Goal: Register for event/course

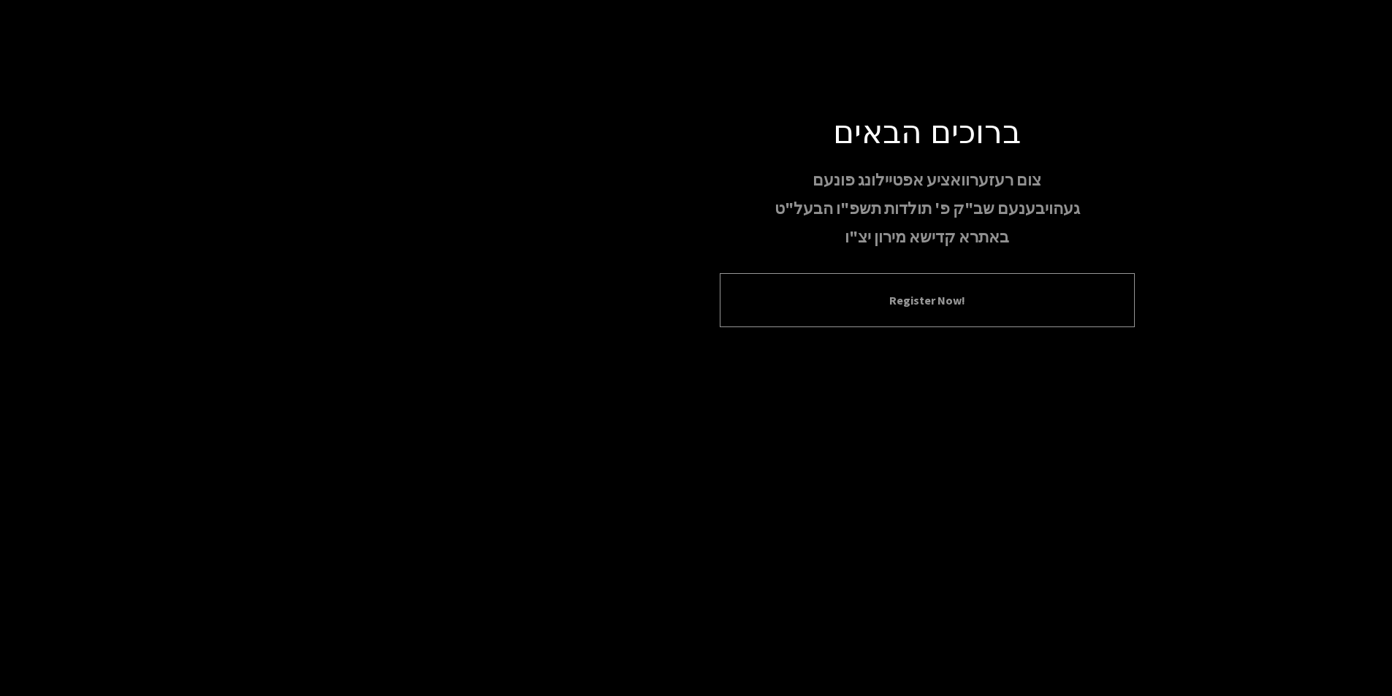
click at [845, 312] on div "Register Now!" at bounding box center [927, 300] width 415 height 54
click at [846, 312] on div "Register Now!" at bounding box center [927, 300] width 415 height 54
click at [958, 298] on button "Register Now!" at bounding box center [927, 301] width 379 height 18
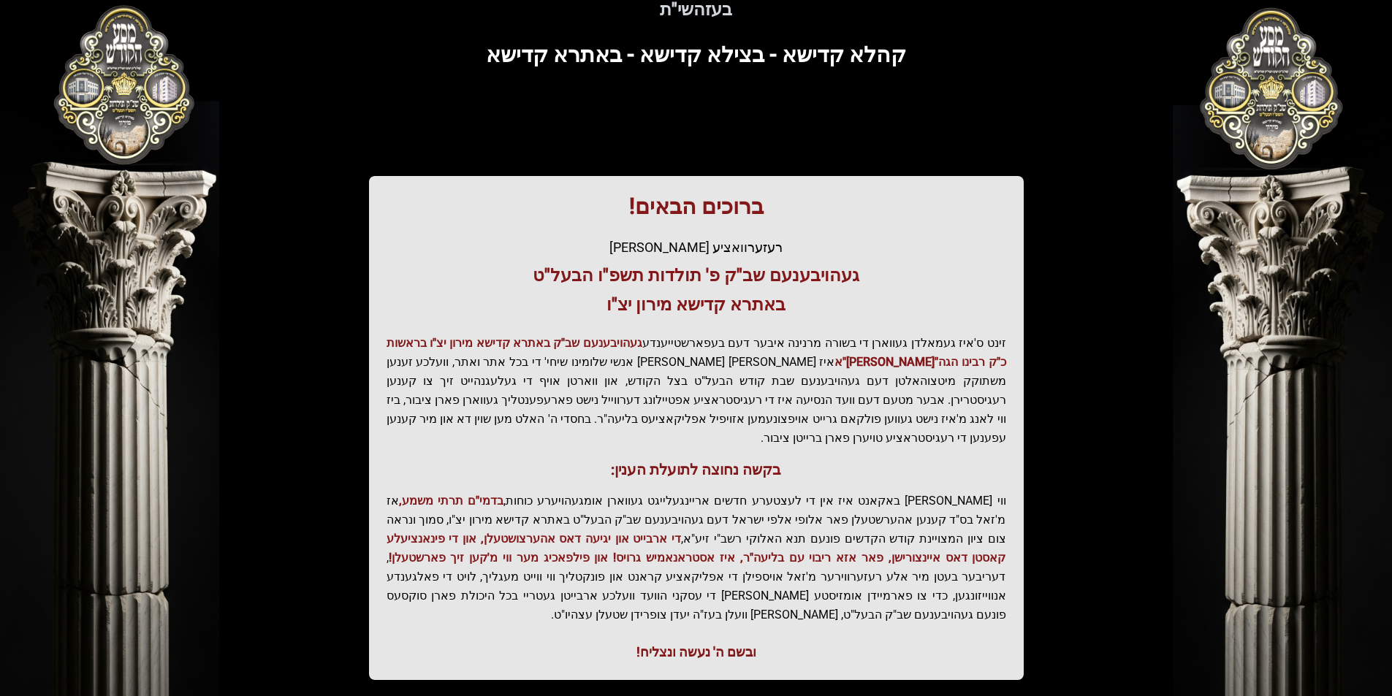
scroll to position [150, 0]
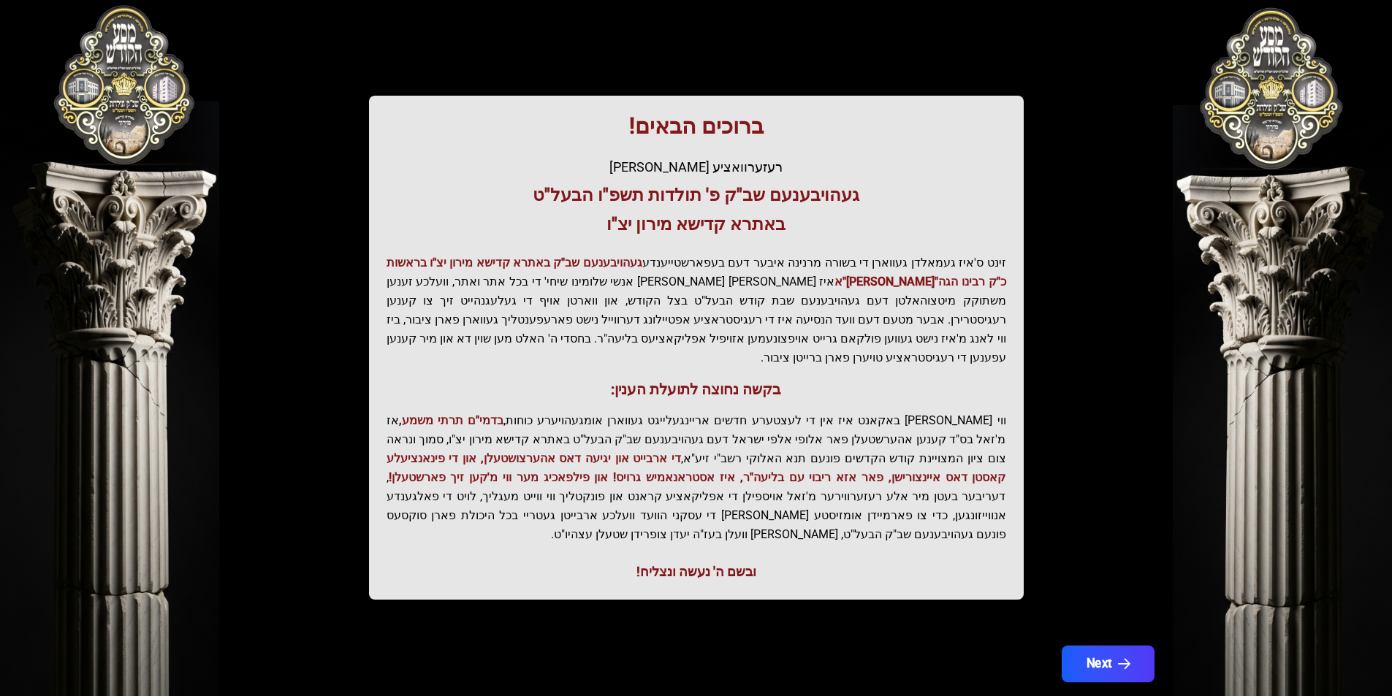
click at [1114, 646] on button "Next" at bounding box center [1107, 664] width 93 height 37
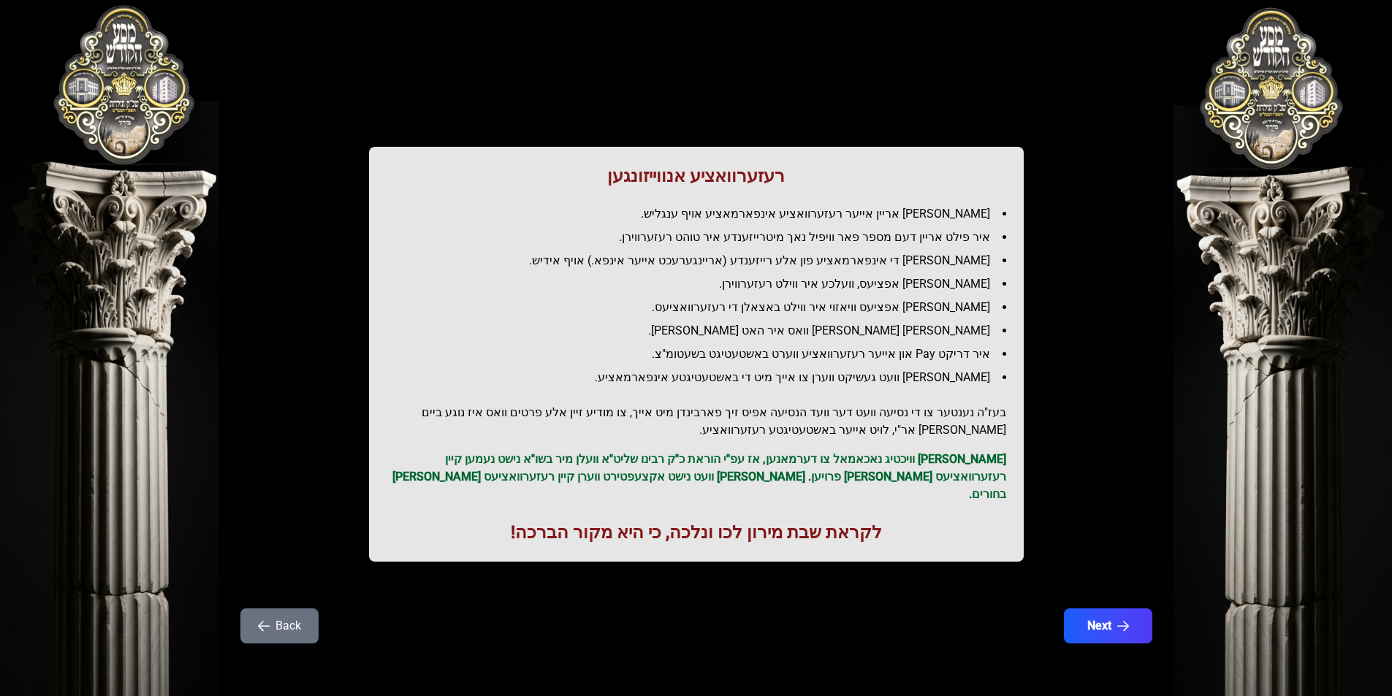
scroll to position [0, 0]
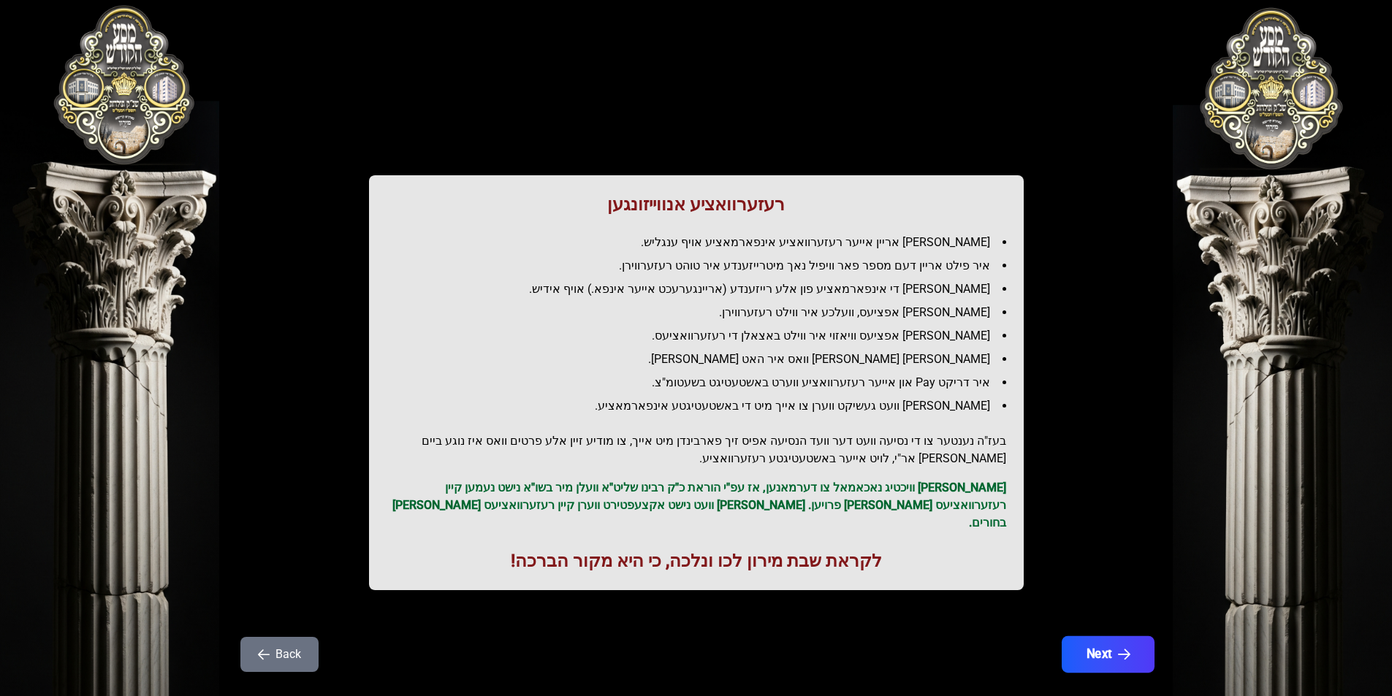
click at [1105, 636] on button "Next" at bounding box center [1107, 654] width 93 height 37
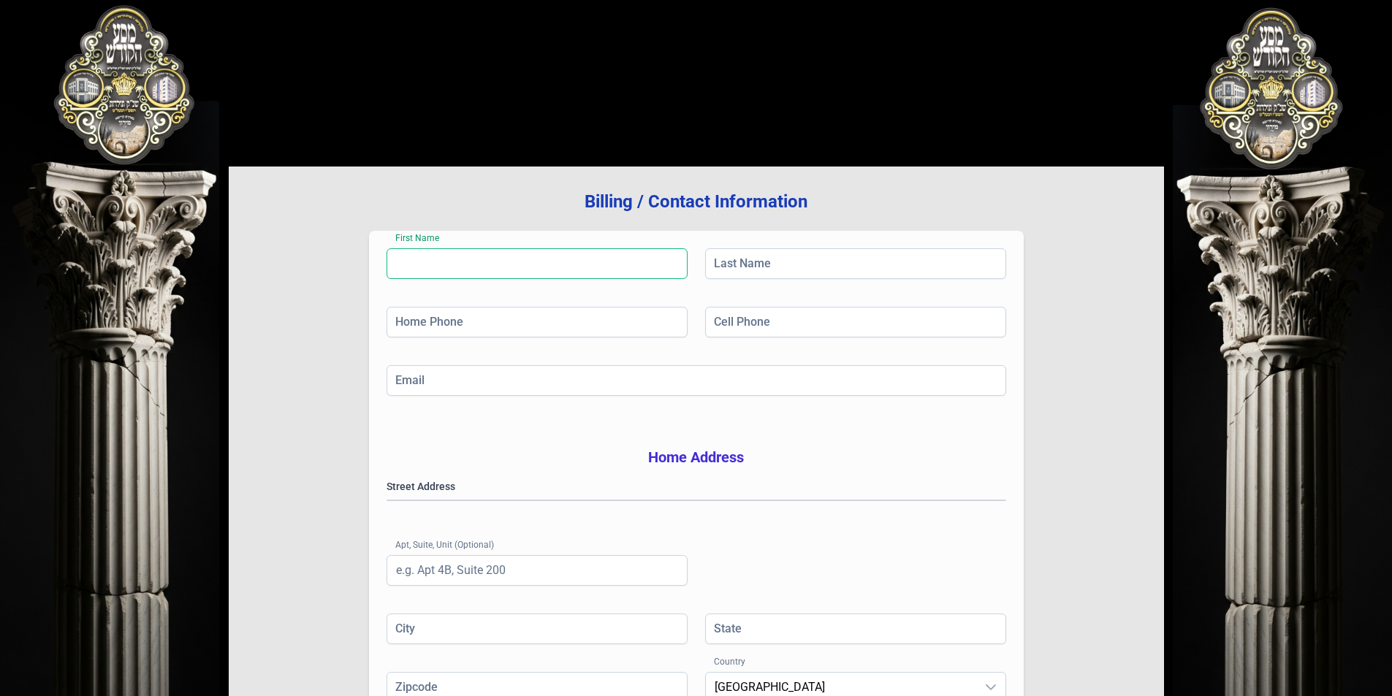
click at [424, 273] on input "First Name" at bounding box center [537, 263] width 301 height 31
type input "[PERSON_NAME]"
type input "[EMAIL_ADDRESS][DOMAIN_NAME]"
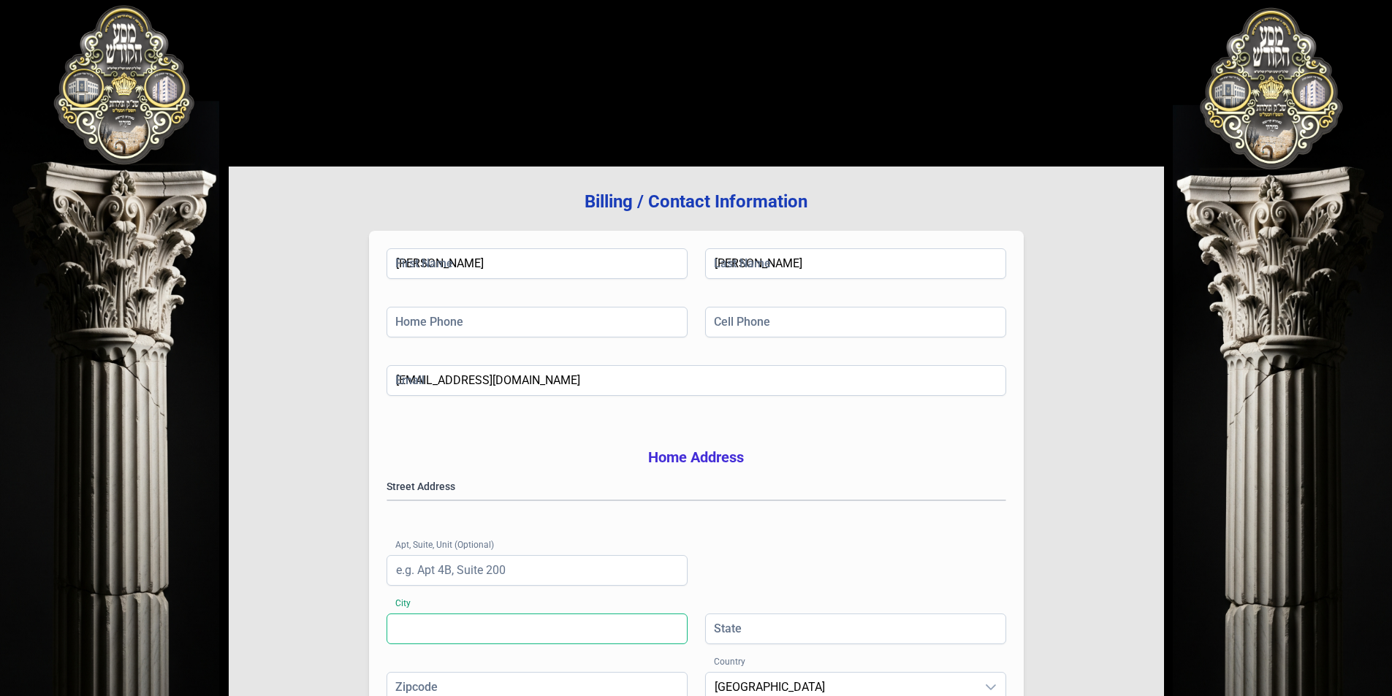
type input "[GEOGRAPHIC_DATA]"
type input "NY"
type input "11205"
click at [517, 321] on input "Home Phone" at bounding box center [537, 322] width 301 height 31
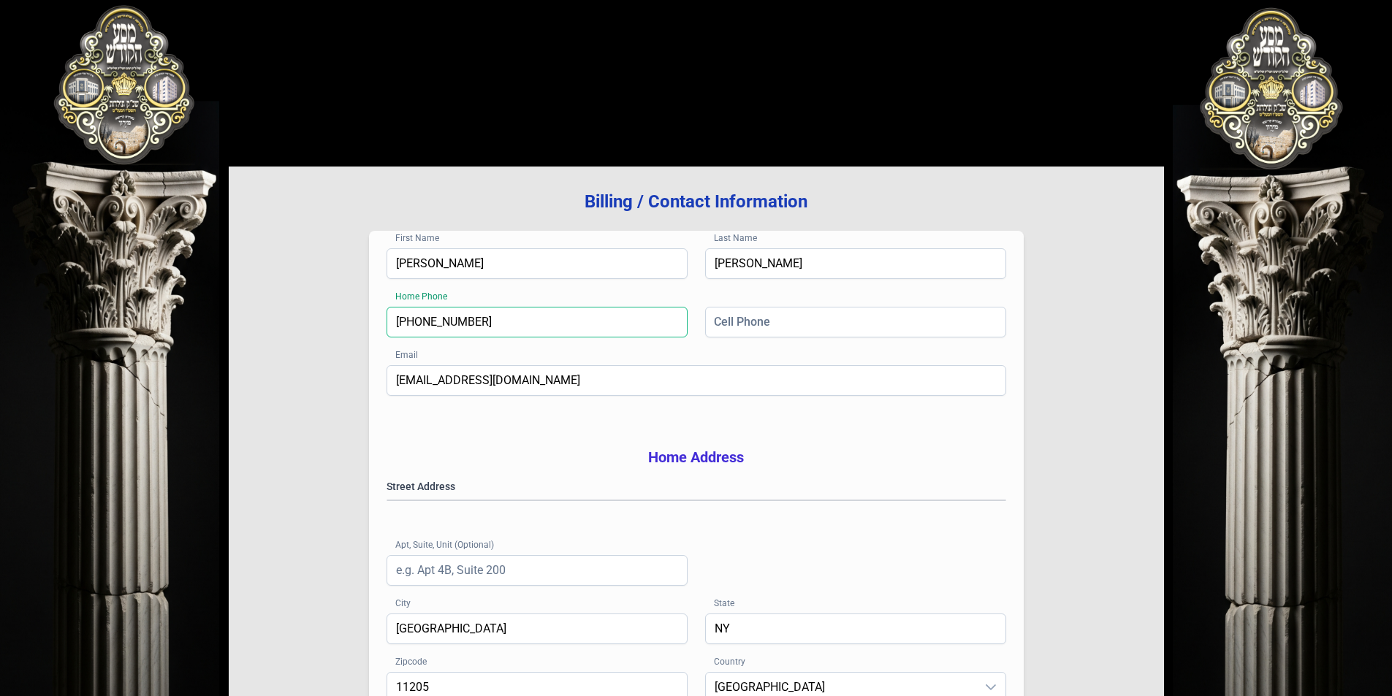
type input "[PHONE_NUMBER]"
drag, startPoint x: 771, startPoint y: 298, endPoint x: 771, endPoint y: 337, distance: 38.7
click at [771, 337] on div "First Name [PERSON_NAME] Last Name [PERSON_NAME] Home Phone [PHONE_NUMBER] Cell…" at bounding box center [696, 489] width 655 height 517
click at [771, 337] on input "Cell Phone" at bounding box center [855, 322] width 301 height 31
type input "[PHONE_NUMBER]"
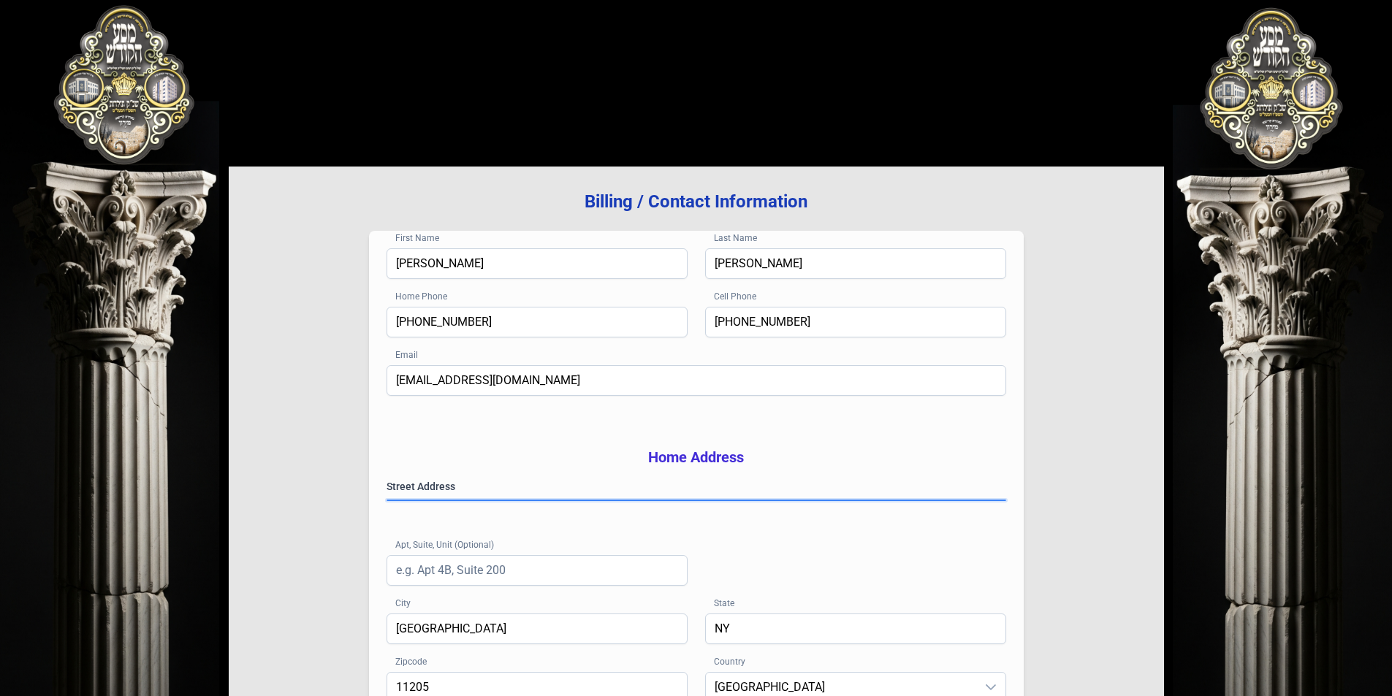
click at [387, 501] on gmp-place-autocomplete at bounding box center [387, 501] width 0 height 0
click at [523, 548] on div "Street Address [GEOGRAPHIC_DATA] (Optional)" at bounding box center [697, 546] width 620 height 134
click at [387, 501] on gmp-place-autocomplete at bounding box center [387, 501] width 0 height 0
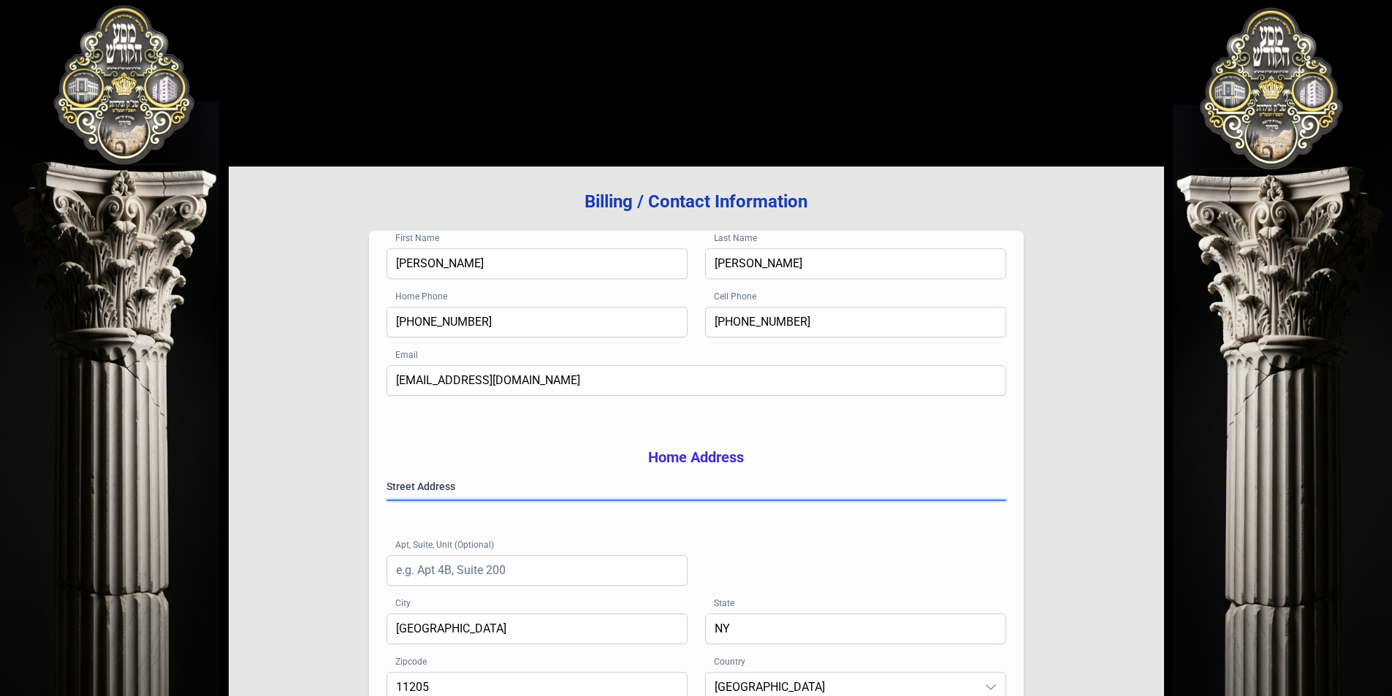
click at [387, 501] on gmp-place-autocomplete at bounding box center [387, 501] width 0 height 0
type input "112062910"
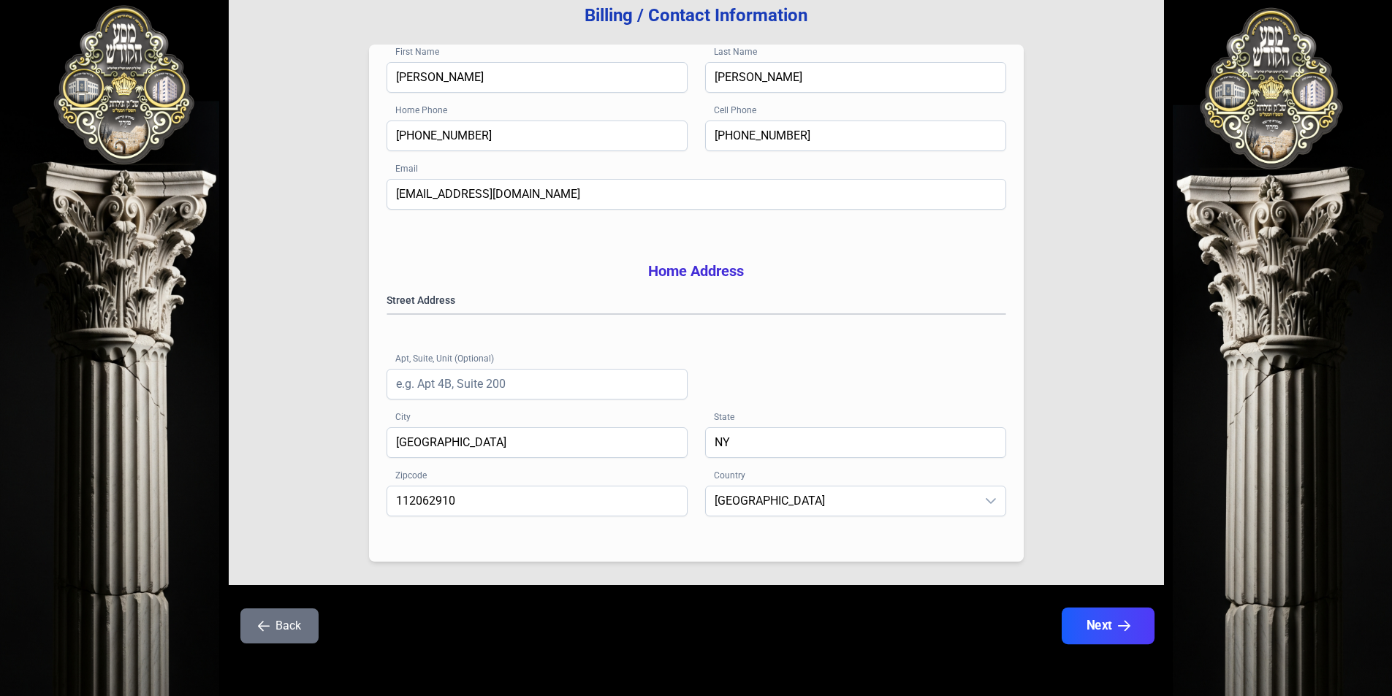
click at [1109, 617] on button "Next" at bounding box center [1107, 626] width 93 height 37
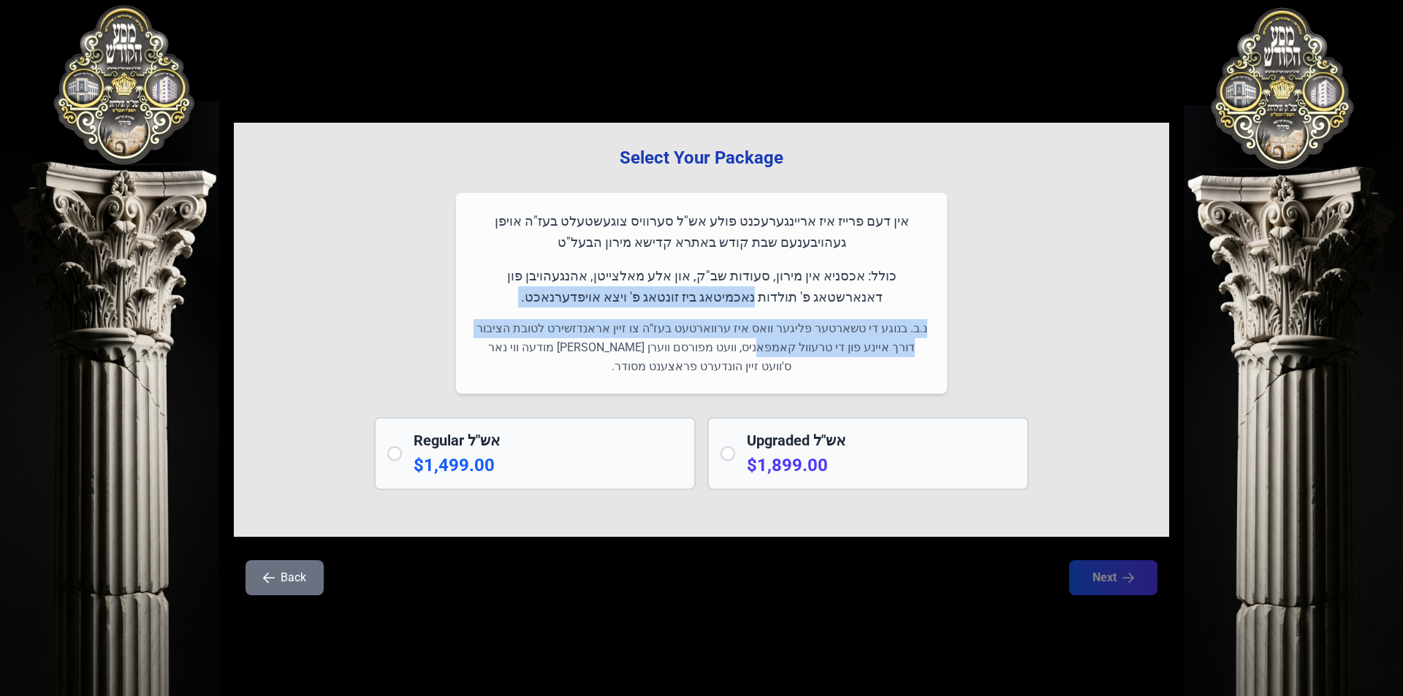
drag, startPoint x: 791, startPoint y: 300, endPoint x: 805, endPoint y: 351, distance: 53.0
click at [805, 351] on div "אין דעם פרייז איז אריינגערעכנט פולע אש"ל סערוויס צוגעשטעלט בעז"ה אויפן געהויבענ…" at bounding box center [701, 293] width 491 height 201
click at [805, 351] on p "נ.ב. בנוגע די טשארטער פליגער וואס איז ערווארטעט בעז"ה צו זיין אראנדזשירט לטובת …" at bounding box center [702, 347] width 456 height 57
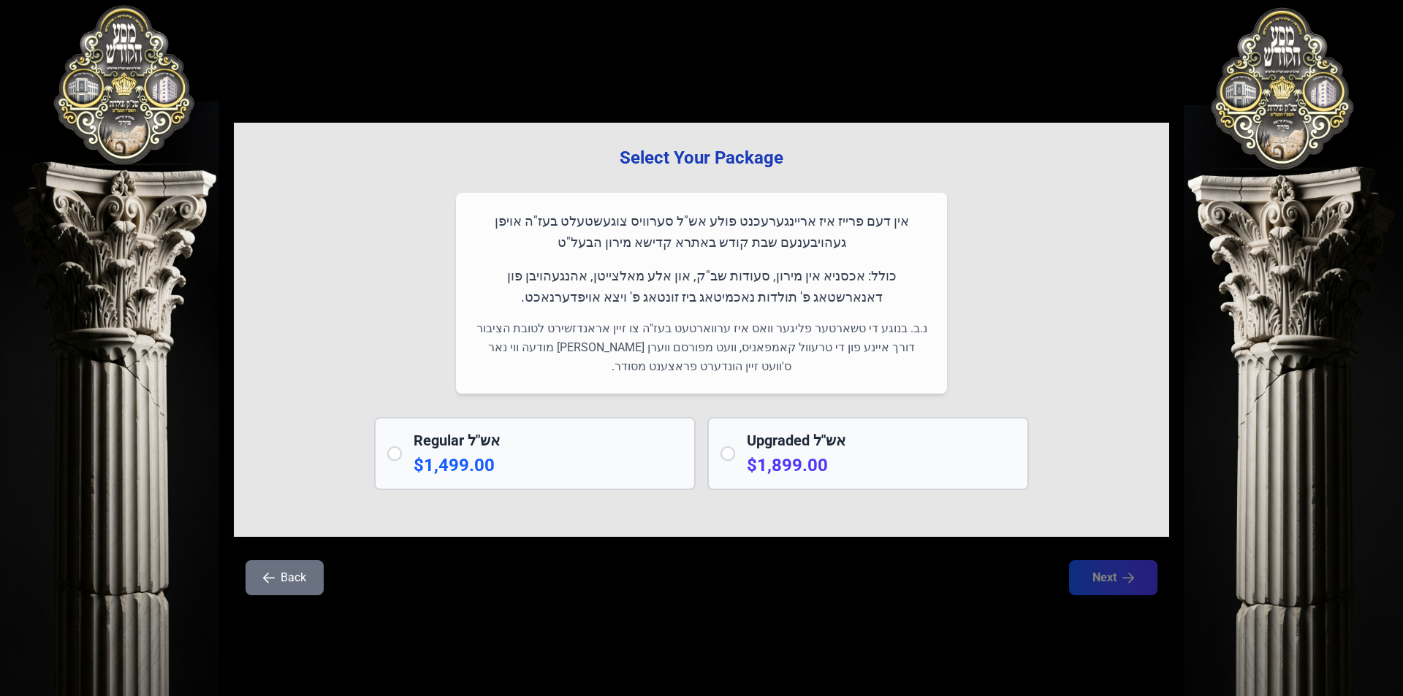
drag, startPoint x: 411, startPoint y: 445, endPoint x: 458, endPoint y: 452, distance: 47.2
click at [411, 446] on div "Regular אש"ל $1,499.00" at bounding box center [535, 453] width 322 height 73
radio input "true"
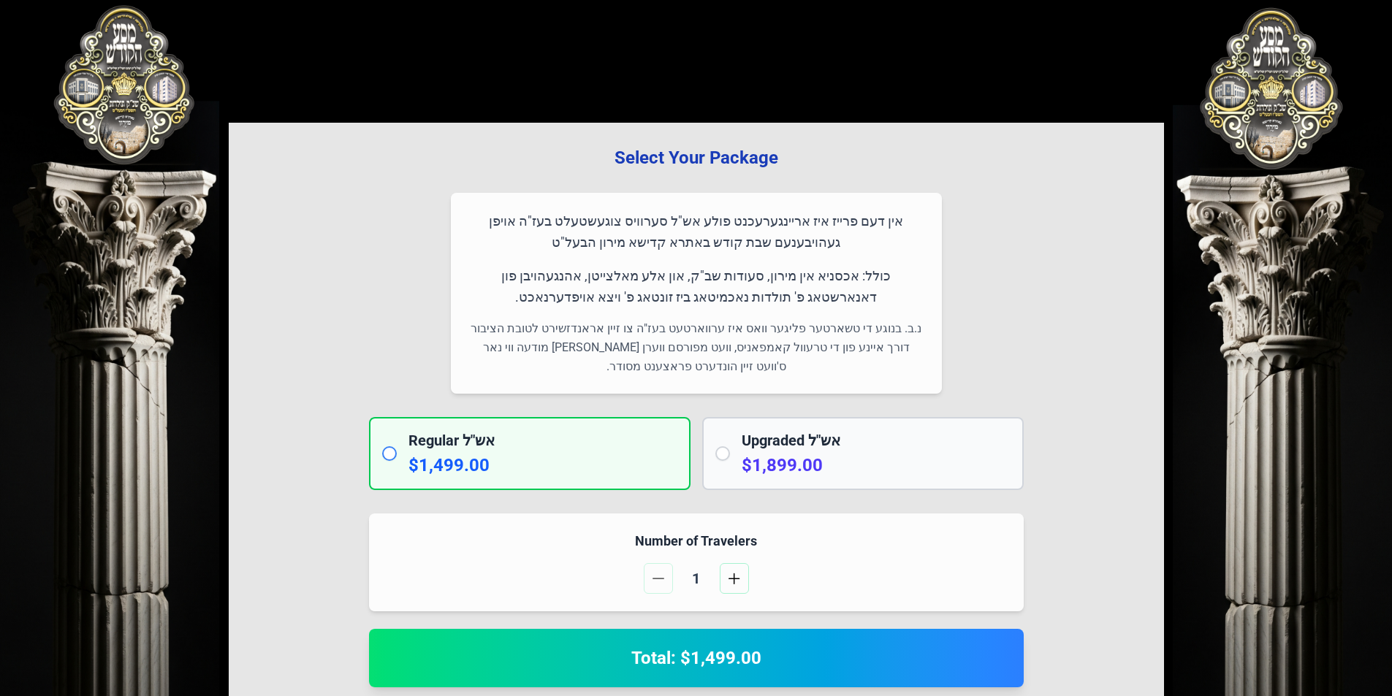
click at [690, 669] on h2 "Total: $1,499.00" at bounding box center [697, 658] width 620 height 23
drag, startPoint x: 689, startPoint y: 669, endPoint x: 689, endPoint y: 591, distance: 77.5
click at [689, 658] on h2 "Total: $1,499.00" at bounding box center [697, 658] width 620 height 23
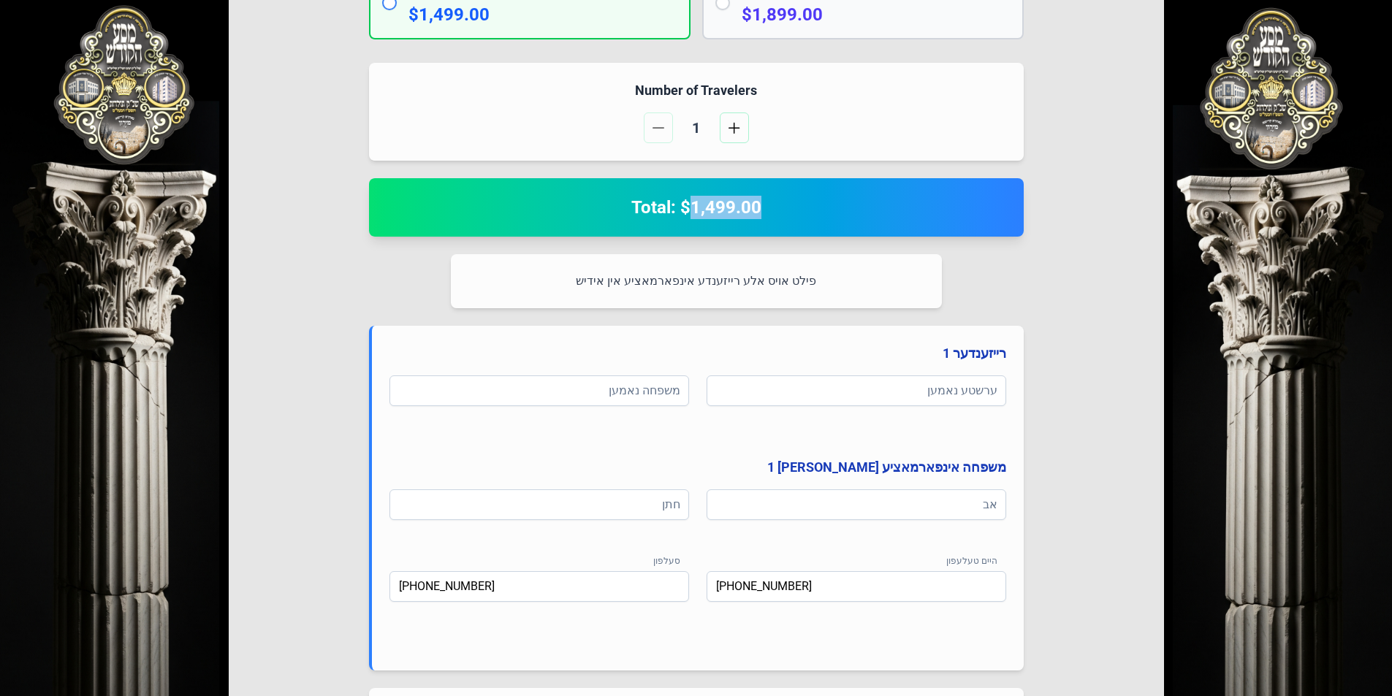
scroll to position [585, 0]
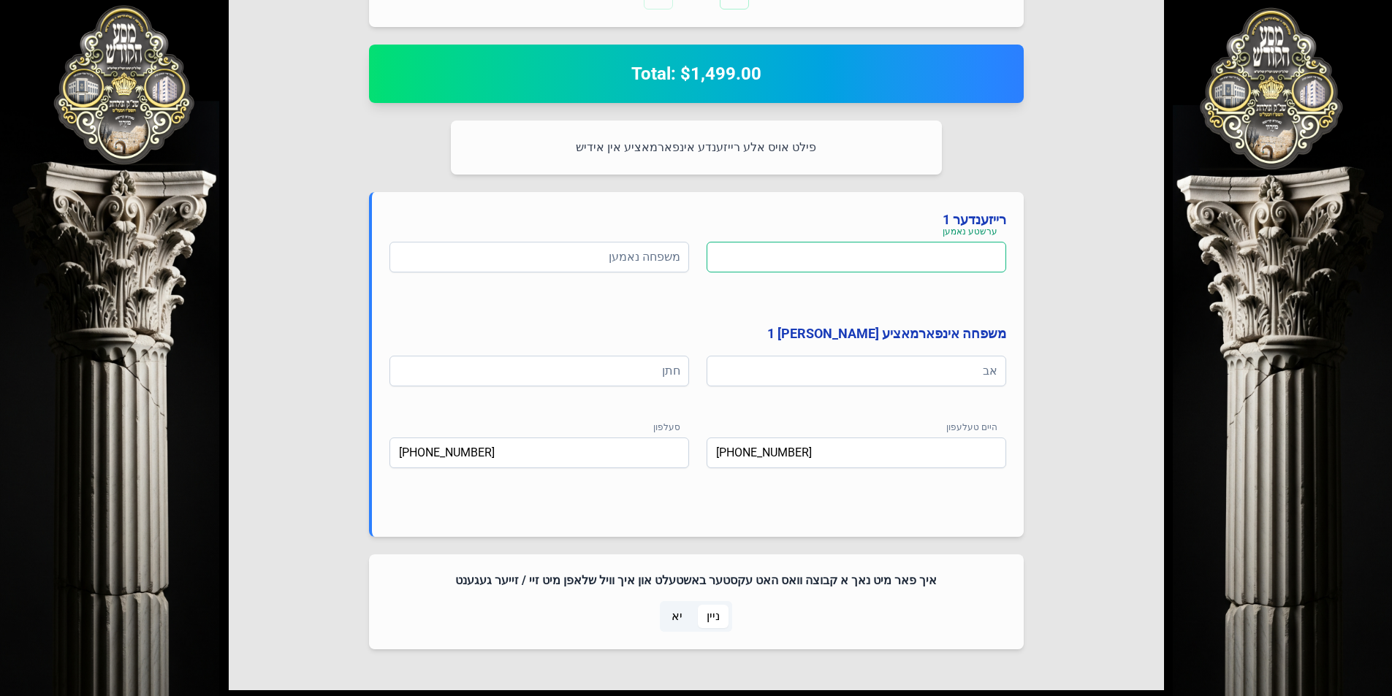
click at [876, 251] on input at bounding box center [857, 257] width 300 height 31
type input "[PERSON_NAME]"
click at [580, 240] on div "רייזענדער 1 ערשטע נאמען [PERSON_NAME] משפחה נאמען משפחה אינפארמאציע [PERSON_NAM…" at bounding box center [696, 364] width 655 height 345
click at [583, 254] on input at bounding box center [539, 257] width 300 height 31
type input "ע"
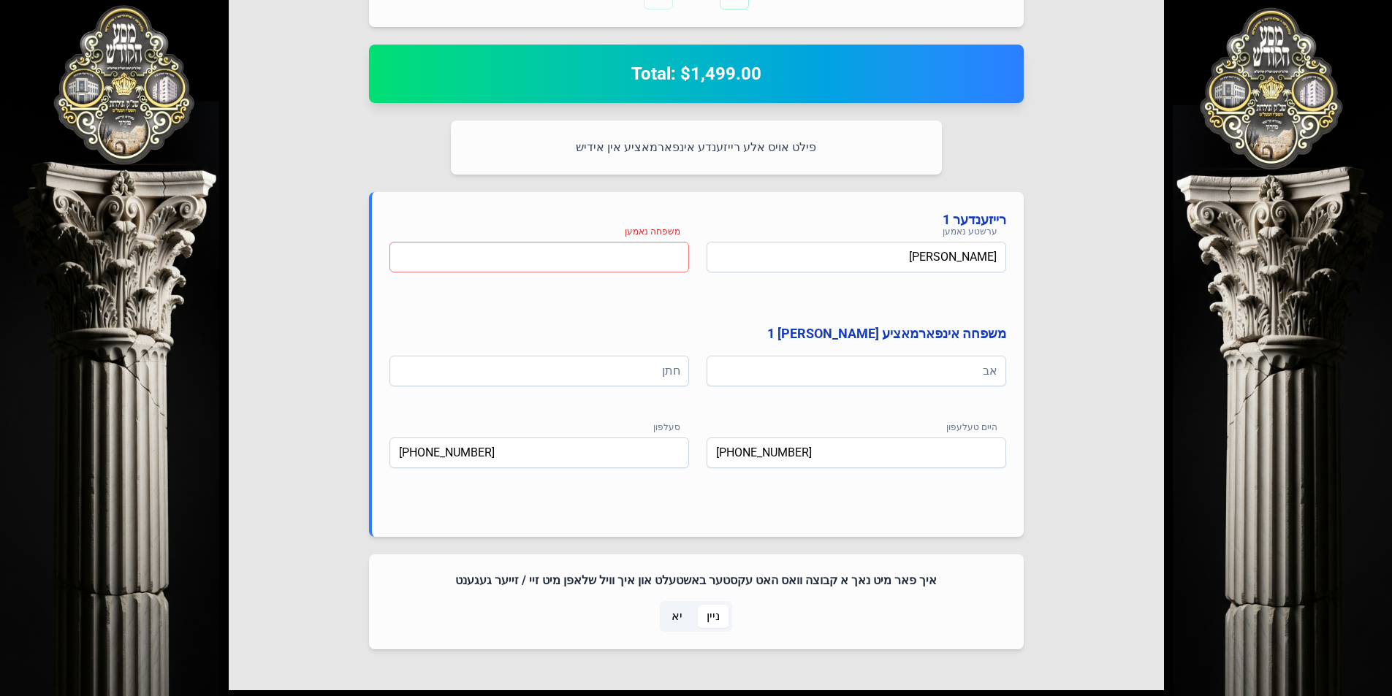
type input "ח"
type input "י"
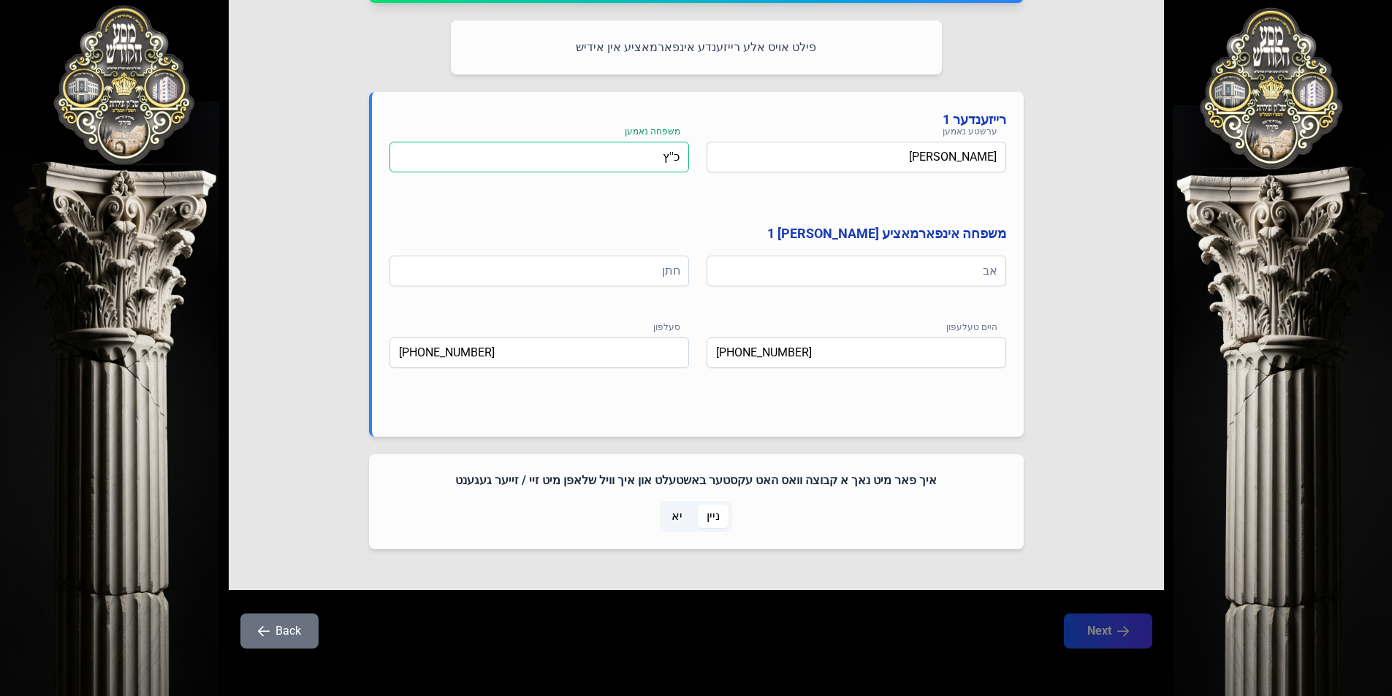
scroll to position [690, 0]
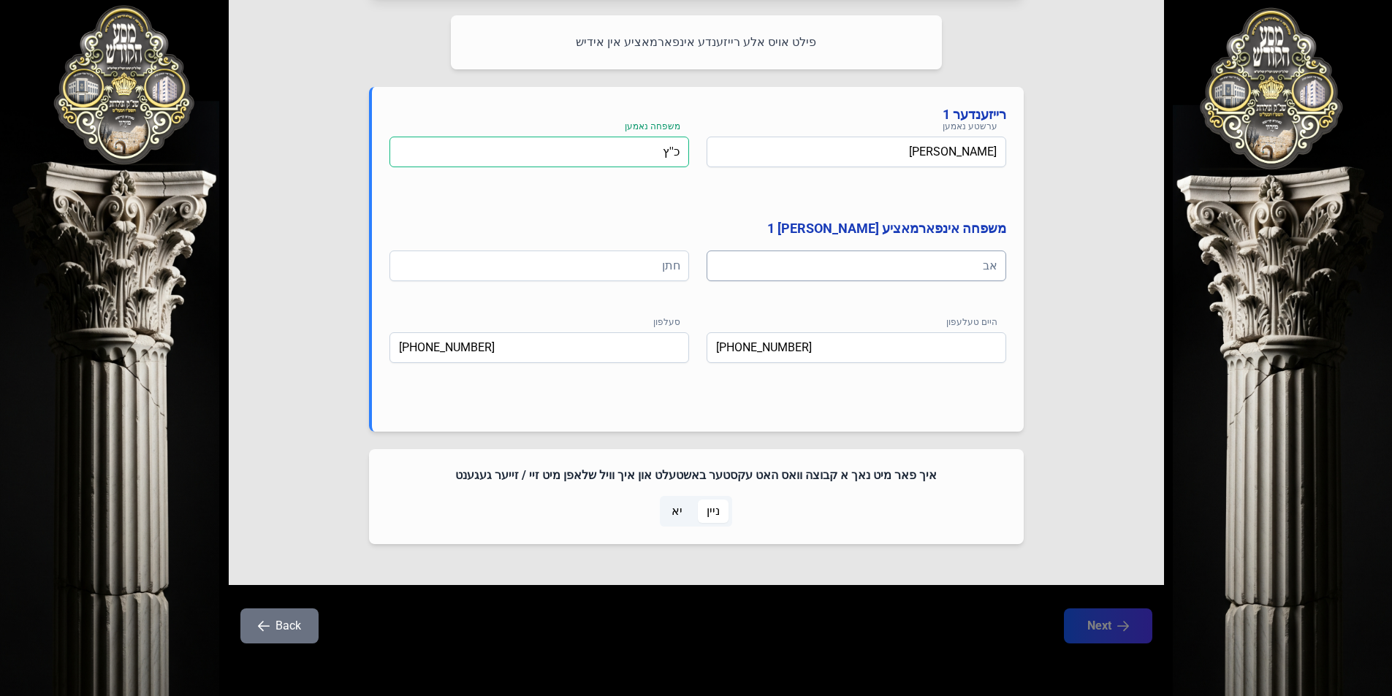
type input "כ''ץ"
click at [769, 257] on input at bounding box center [857, 266] width 300 height 31
type input "ע"
type input "ר' [PERSON_NAME]"
click at [581, 265] on input at bounding box center [539, 266] width 300 height 31
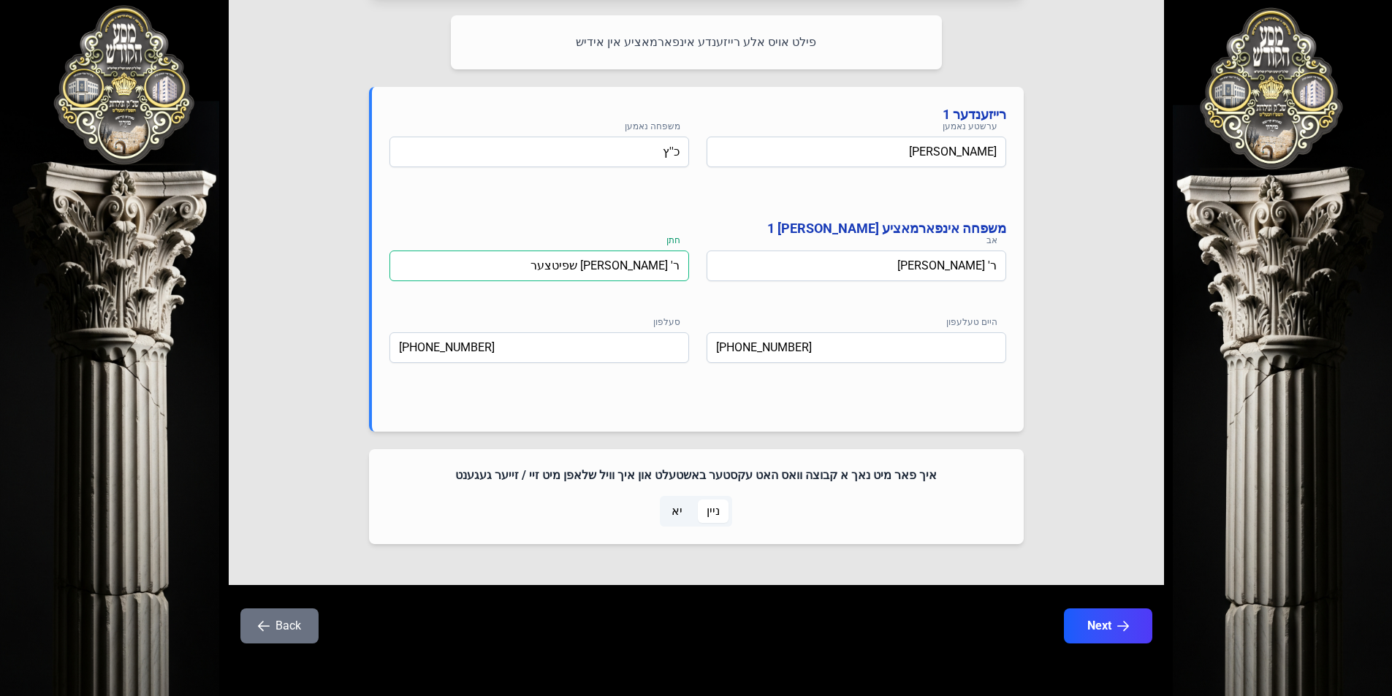
type input "ר' [PERSON_NAME] שפיטצער"
click at [512, 495] on div "איך פאר מיט נאך א קבוצה וואס האט עקסטער באשטעלט און איך וויל שלאפן מיט זיי / זי…" at bounding box center [696, 496] width 655 height 95
click at [1122, 620] on icon "button" at bounding box center [1123, 626] width 12 height 12
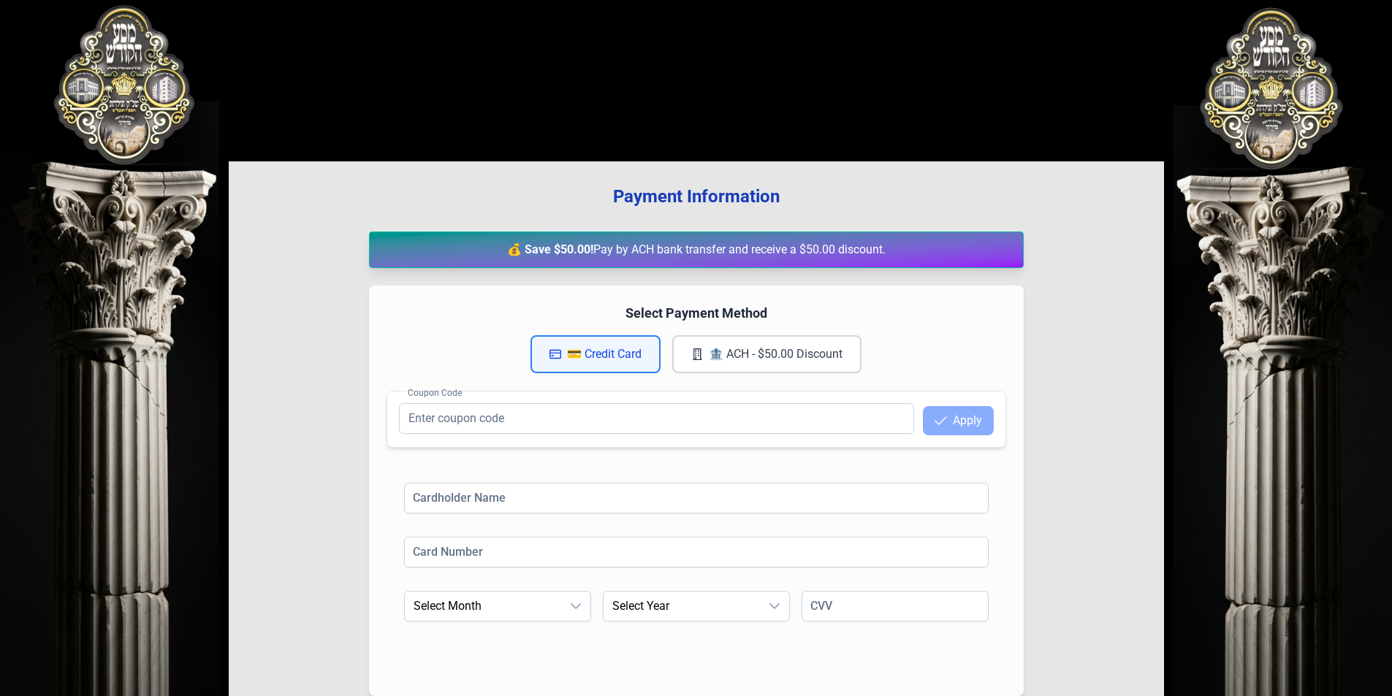
scroll to position [0, 0]
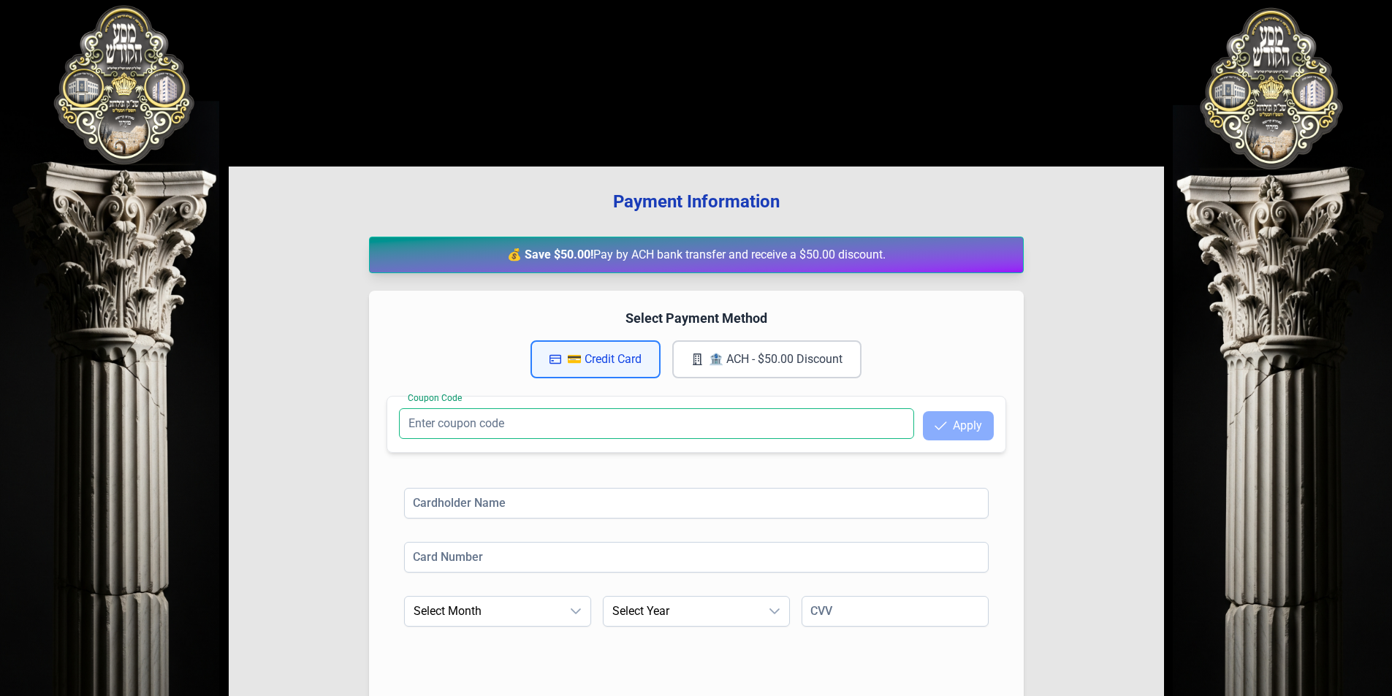
click at [580, 414] on input "Coupon Code" at bounding box center [656, 423] width 515 height 31
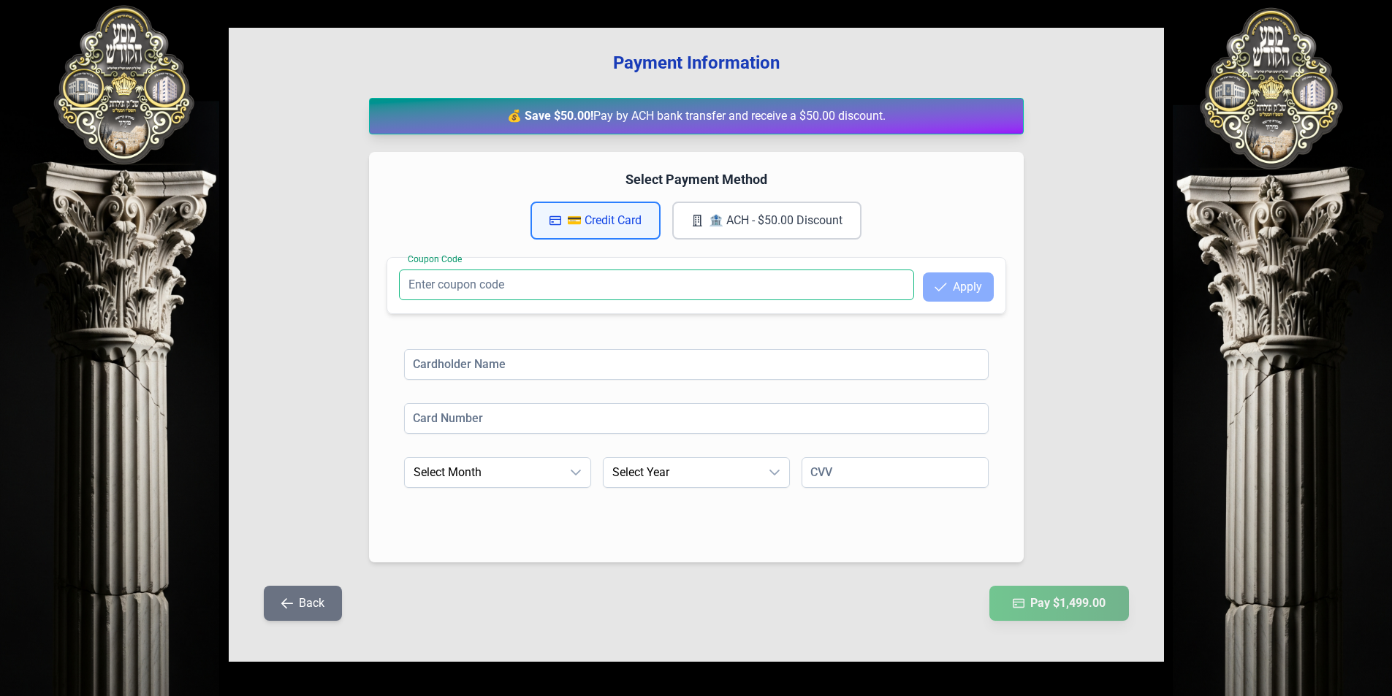
scroll to position [140, 0]
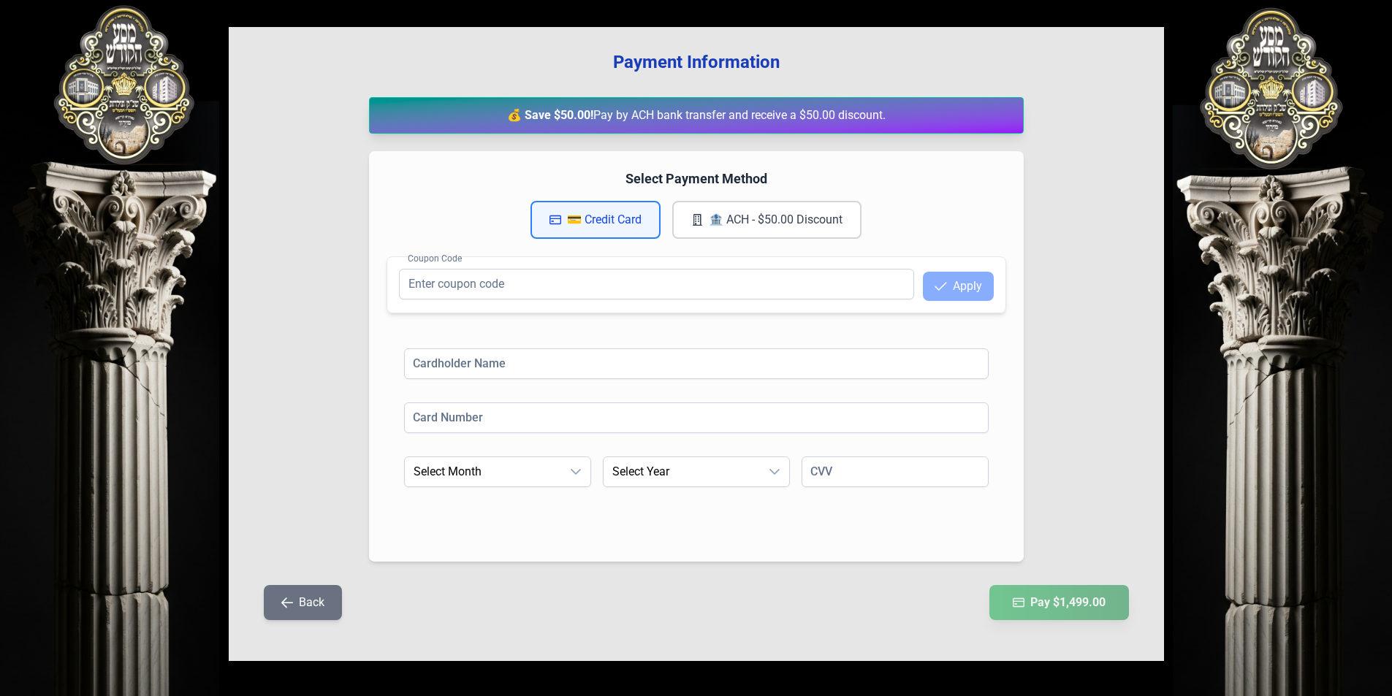
click at [316, 597] on button "Back" at bounding box center [303, 602] width 78 height 35
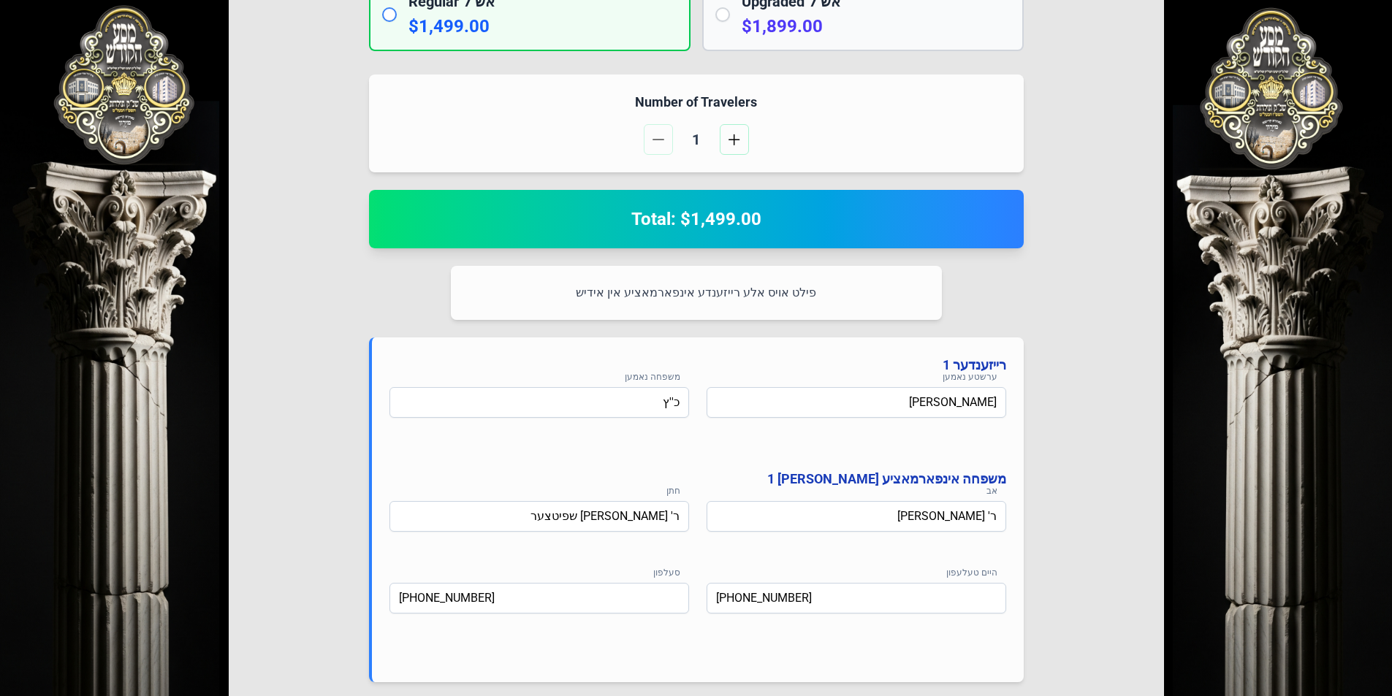
scroll to position [690, 0]
